Goal: Task Accomplishment & Management: Manage account settings

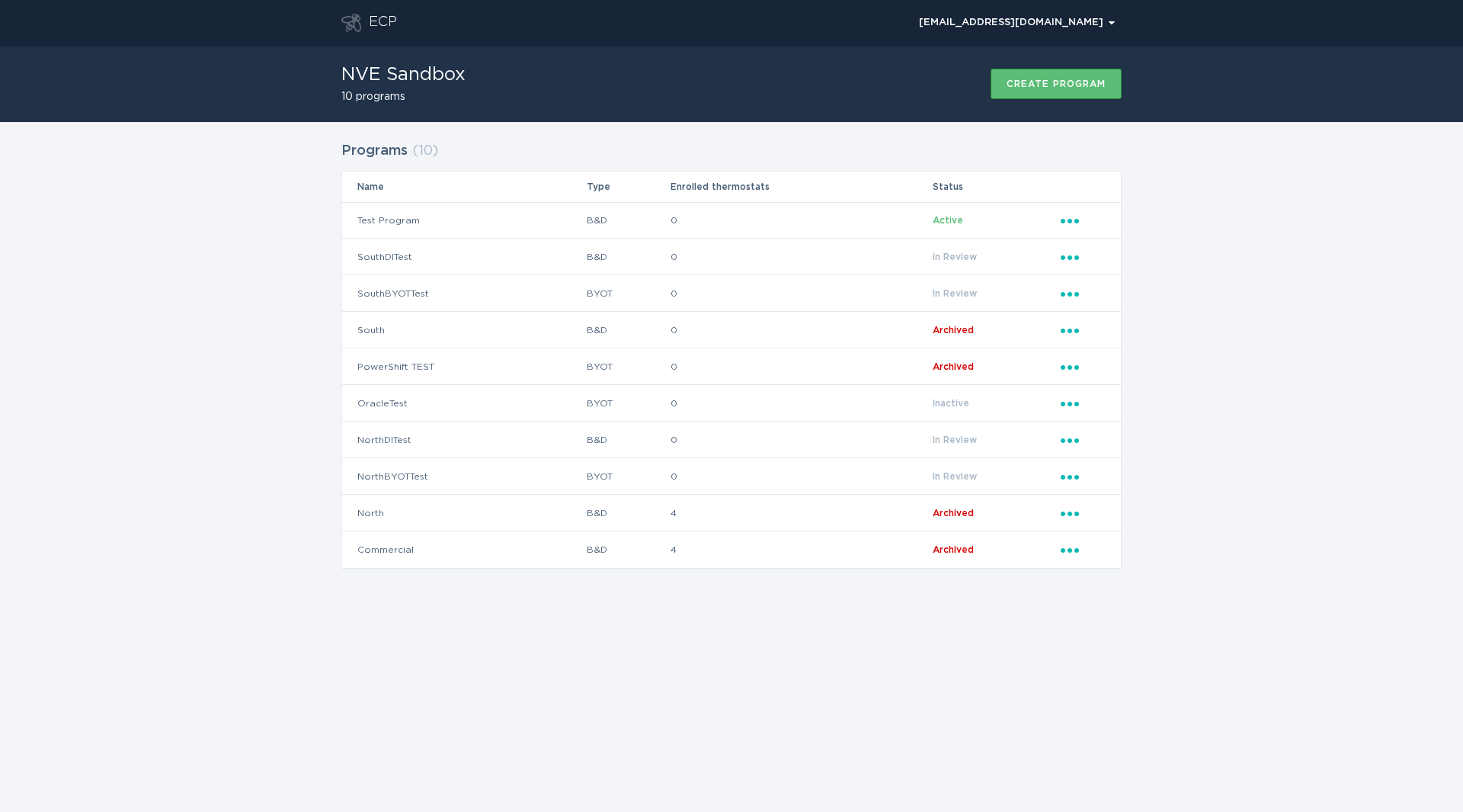
drag, startPoint x: 624, startPoint y: 86, endPoint x: 567, endPoint y: 96, distance: 57.9
click at [624, 86] on div "NVE Sandbox 10 programs Create program" at bounding box center [731, 84] width 781 height 76
drag, startPoint x: 342, startPoint y: 73, endPoint x: 511, endPoint y: 74, distance: 169.0
click at [511, 74] on div "NVE Sandbox 10 programs Create program" at bounding box center [731, 84] width 781 height 76
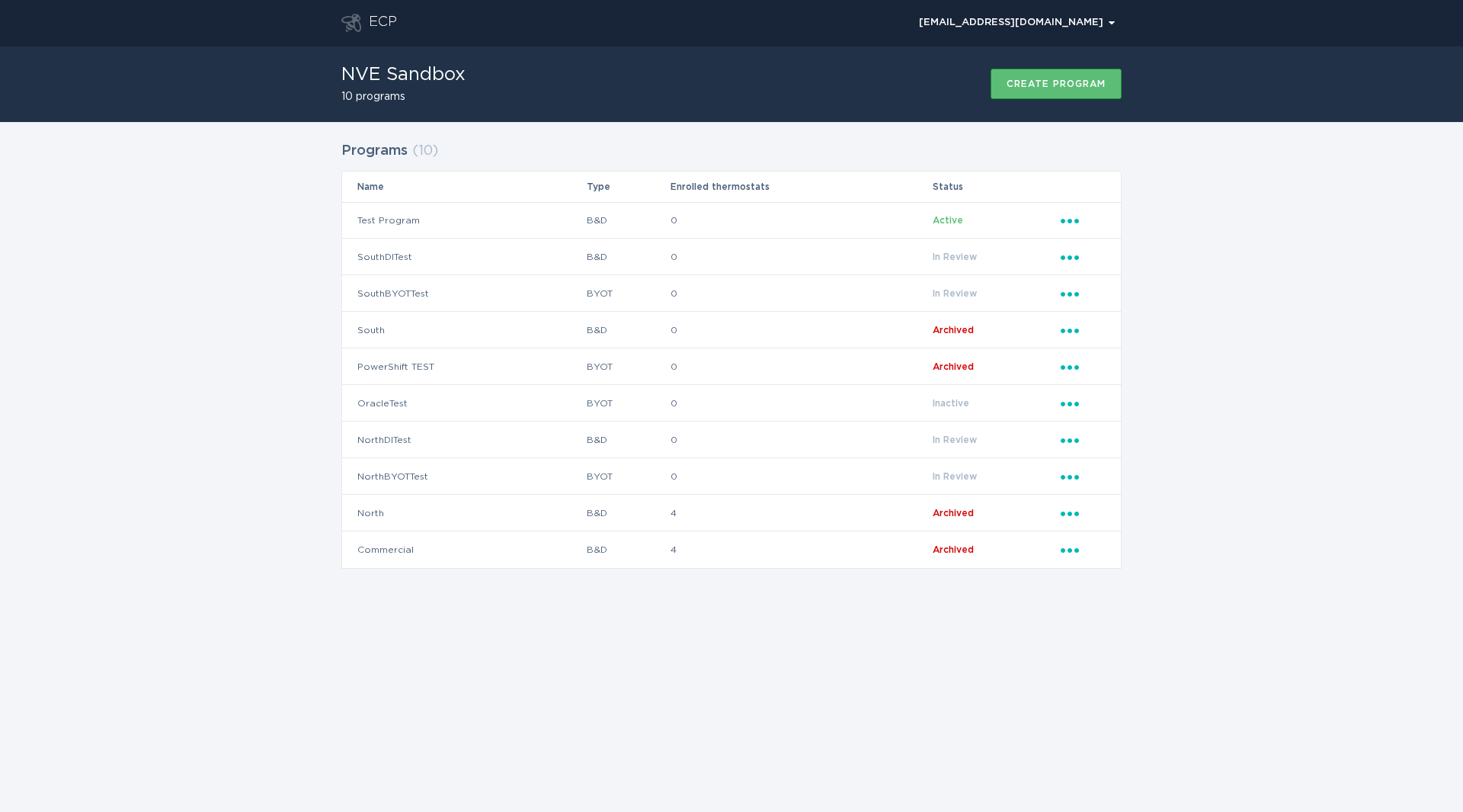
click at [269, 104] on div "NVE Sandbox 10 programs Create program" at bounding box center [731, 84] width 1463 height 76
drag, startPoint x: 190, startPoint y: 282, endPoint x: 237, endPoint y: 279, distance: 47.1
click at [190, 282] on div "Programs ( 10 ) Name Type Enrolled thermostats Status Test Program B&D 0 Active…" at bounding box center [731, 364] width 1463 height 485
click at [170, 261] on div "Programs ( 10 ) Name Type Enrolled thermostats Status Test Program B&D 0 Active…" at bounding box center [731, 364] width 1463 height 485
click at [183, 229] on div "Programs ( 10 ) Name Type Enrolled thermostats Status Test Program B&D 0 Active…" at bounding box center [731, 364] width 1463 height 485
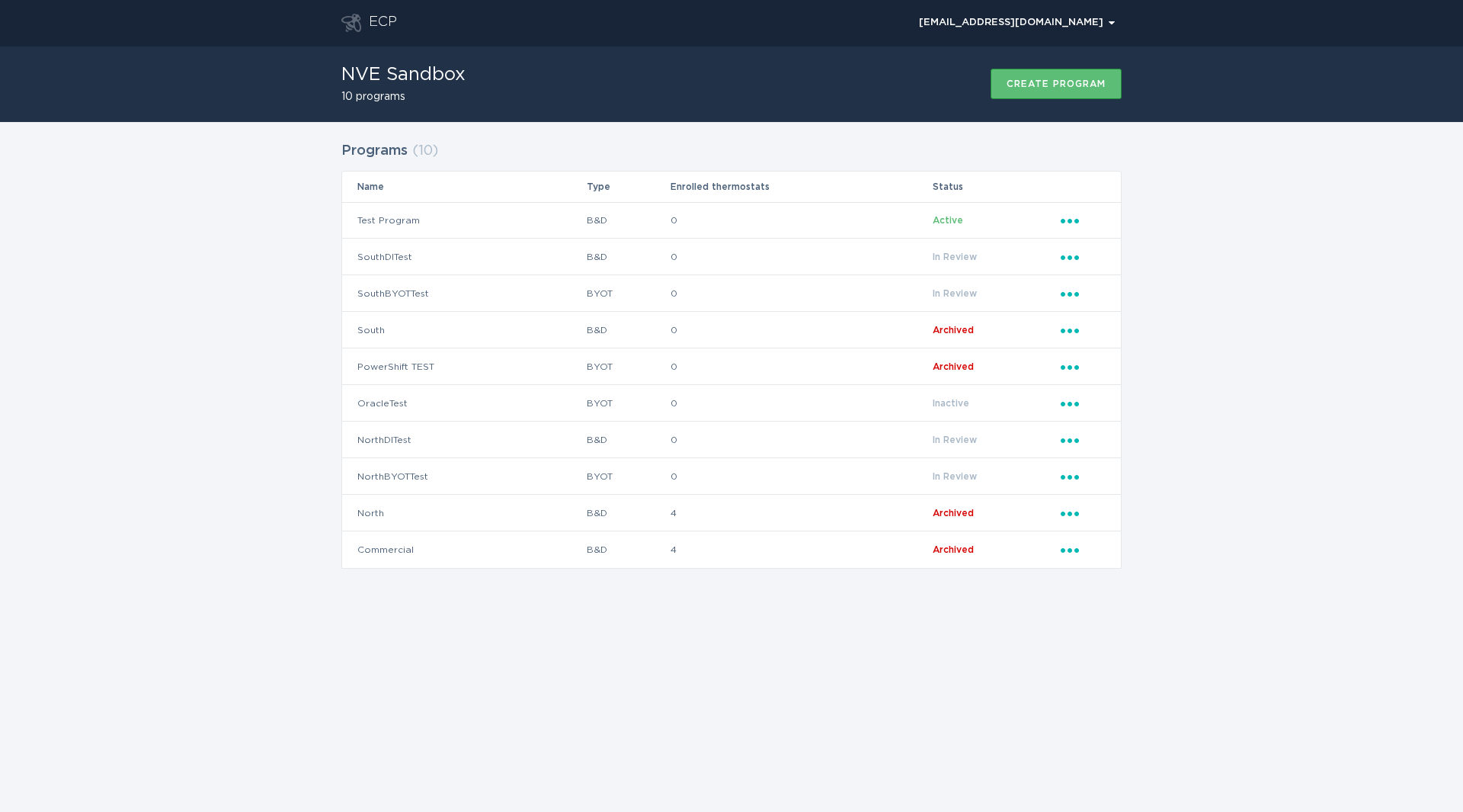
click at [94, 285] on div "Programs ( 10 ) Name Type Enrolled thermostats Status Test Program B&D 0 Active…" at bounding box center [731, 364] width 1463 height 485
click at [1081, 29] on button "[EMAIL_ADDRESS][DOMAIN_NAME] Chevron" at bounding box center [1017, 22] width 210 height 23
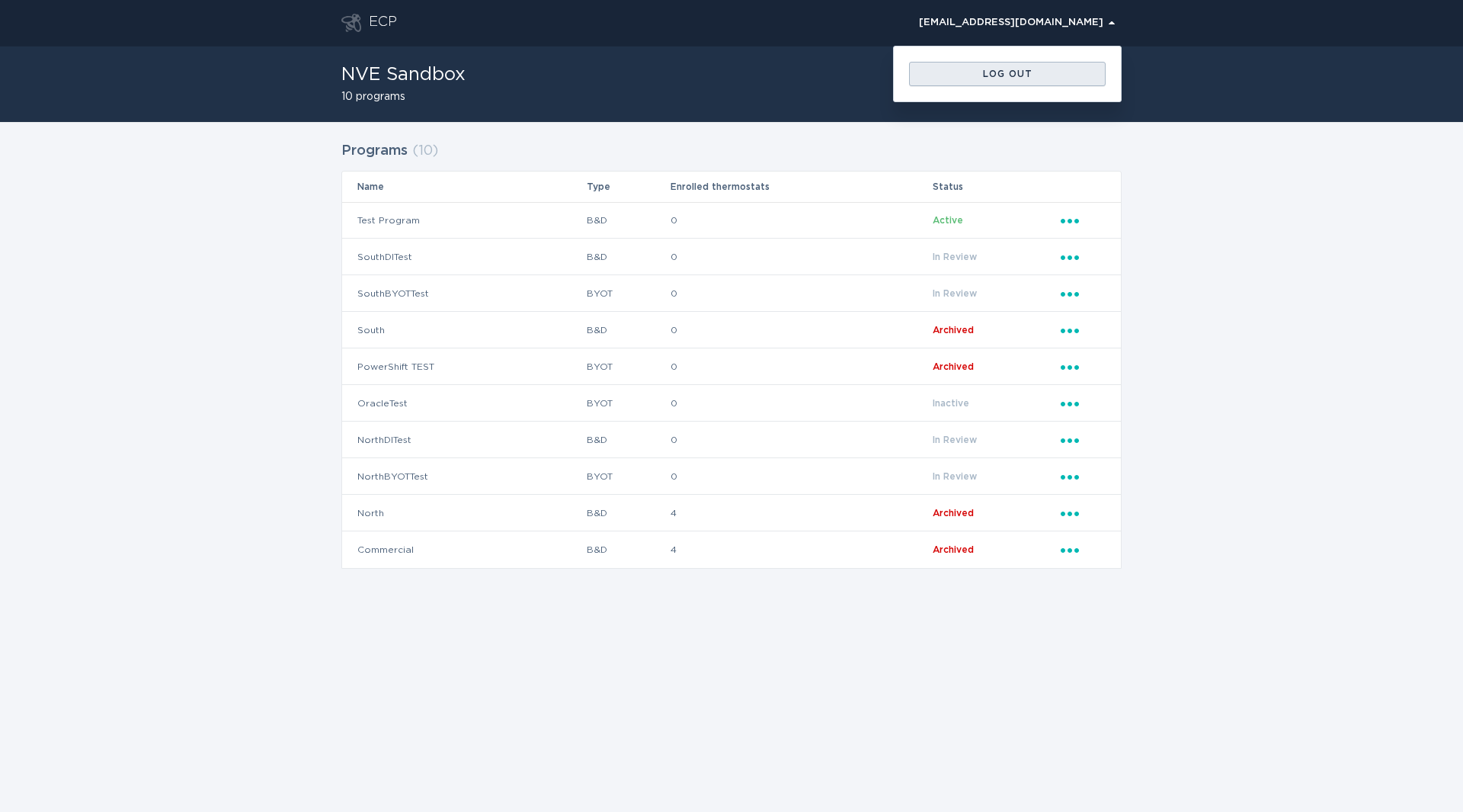
click at [979, 78] on button "Log out" at bounding box center [1008, 74] width 197 height 25
